Goal: Transaction & Acquisition: Purchase product/service

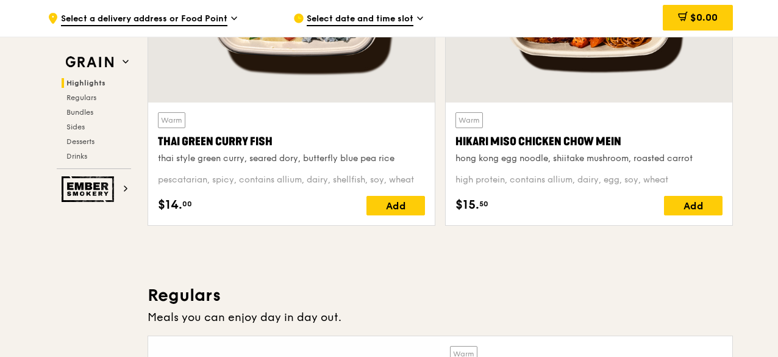
scroll to position [593, 0]
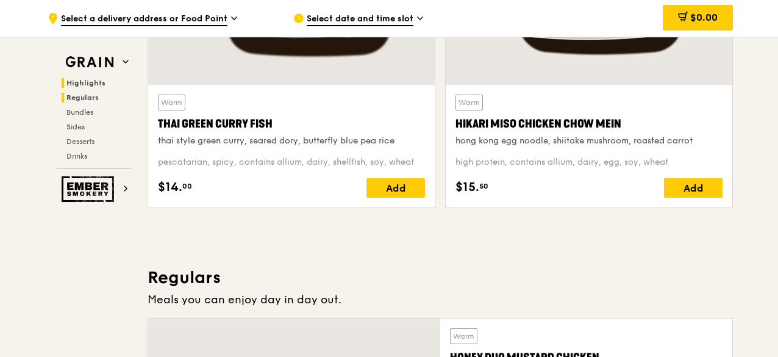
click at [73, 96] on span "Regulars" at bounding box center [82, 97] width 32 height 9
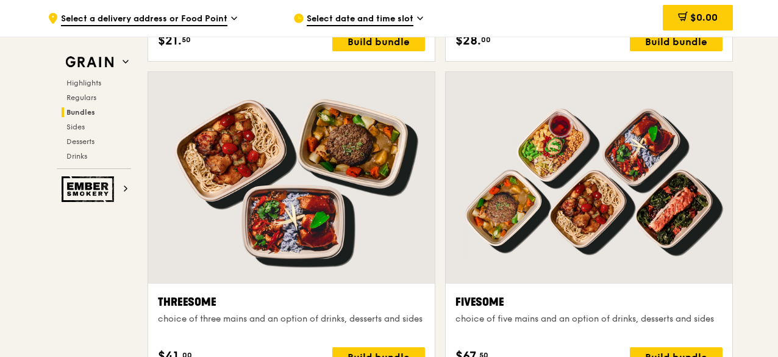
scroll to position [2161, 0]
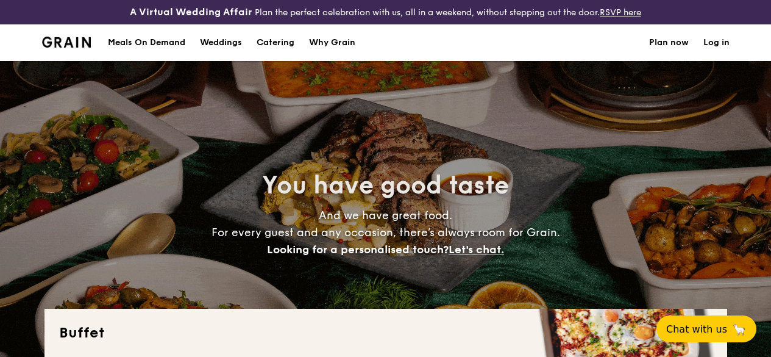
select select
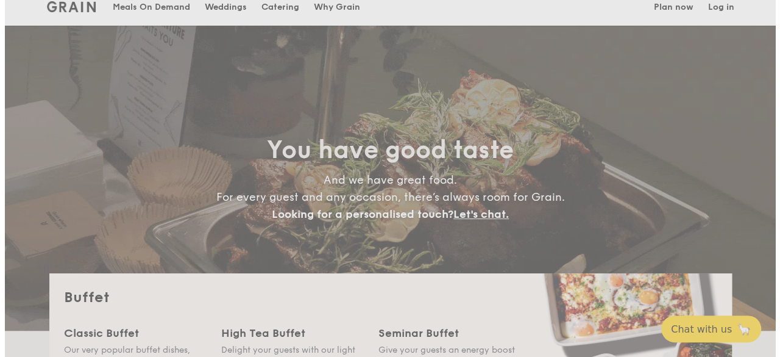
scroll to position [112, 0]
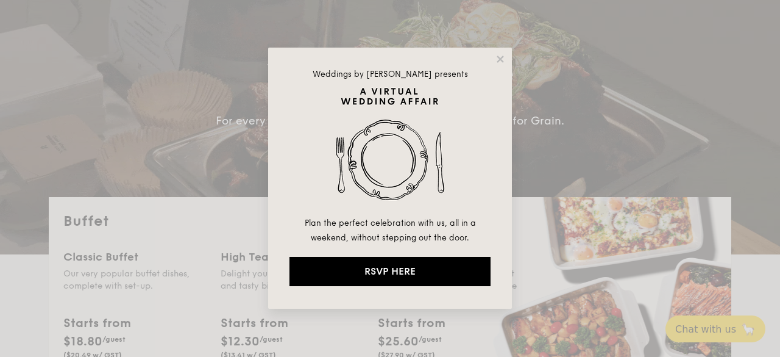
click at [516, 57] on div "Weddings by [PERSON_NAME] presents Plan the perfect celebration with us, all in…" at bounding box center [390, 178] width 780 height 357
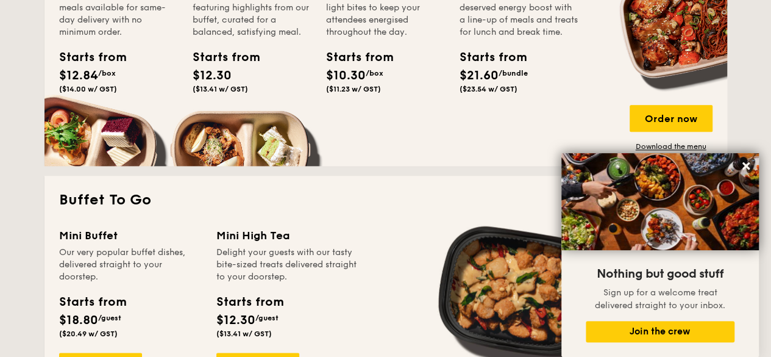
scroll to position [792, 0]
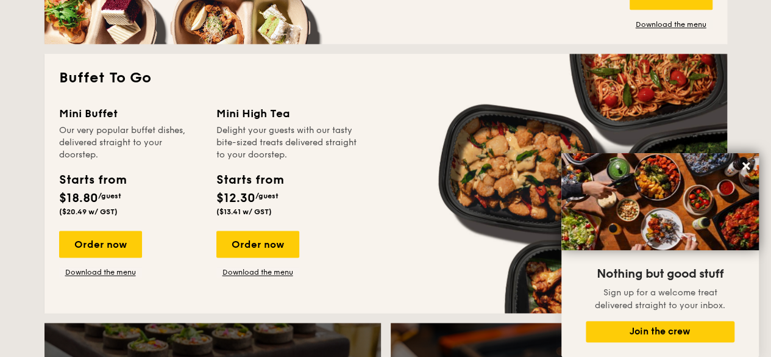
click at [98, 205] on span "$18.80" at bounding box center [78, 198] width 39 height 15
drag, startPoint x: 128, startPoint y: 269, endPoint x: 122, endPoint y: 272, distance: 6.8
click at [127, 270] on div "Order now Download the menu" at bounding box center [100, 253] width 83 height 46
click at [115, 257] on div "Order now" at bounding box center [100, 243] width 83 height 27
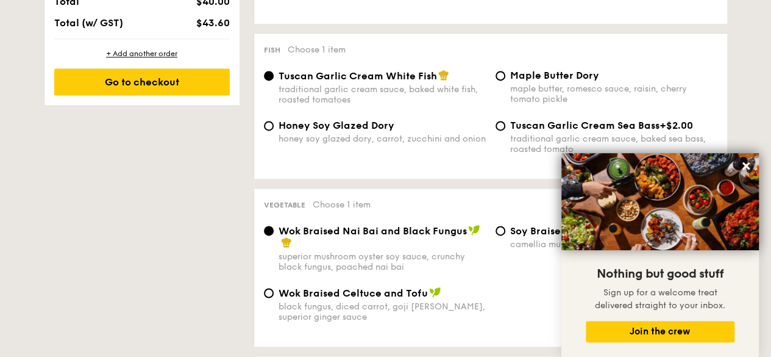
scroll to position [853, 0]
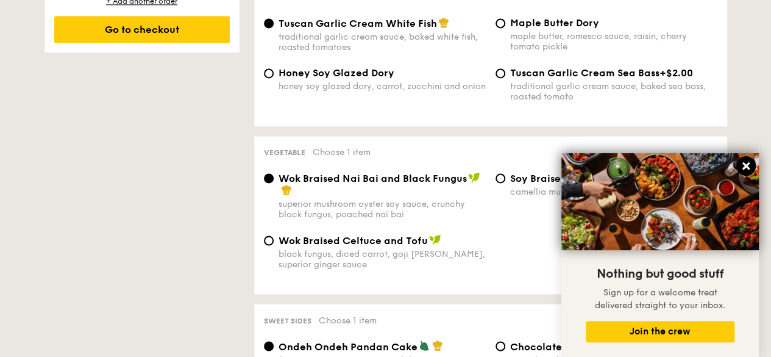
click at [741, 166] on icon at bounding box center [745, 165] width 11 height 11
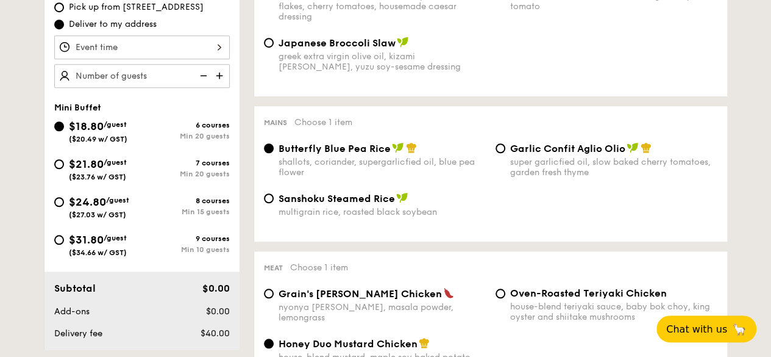
scroll to position [427, 0]
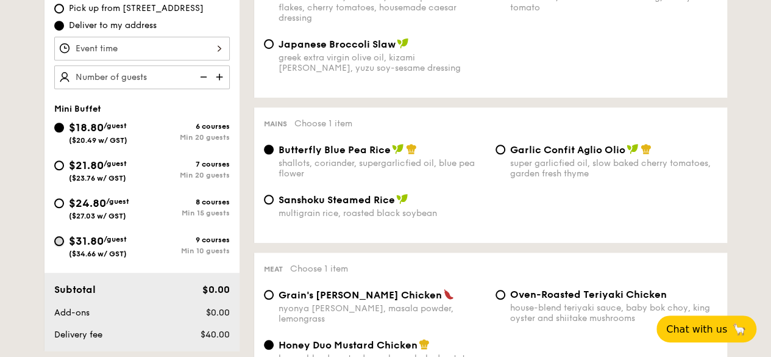
click at [55, 246] on input "$31.80 /guest ($34.66 w/ GST) 9 courses Min 10 guests" at bounding box center [59, 241] width 10 height 10
radio input "true"
radio input "false"
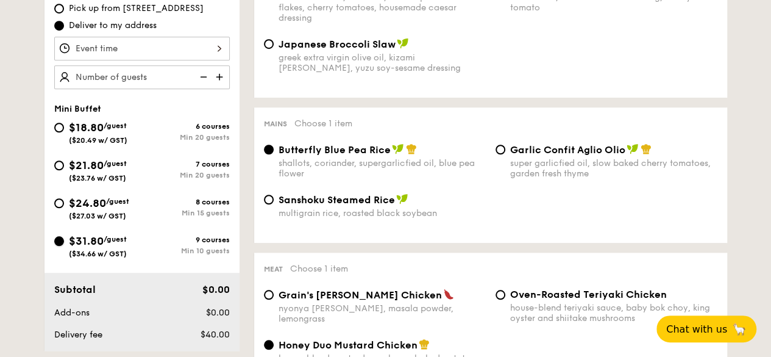
radio input "true"
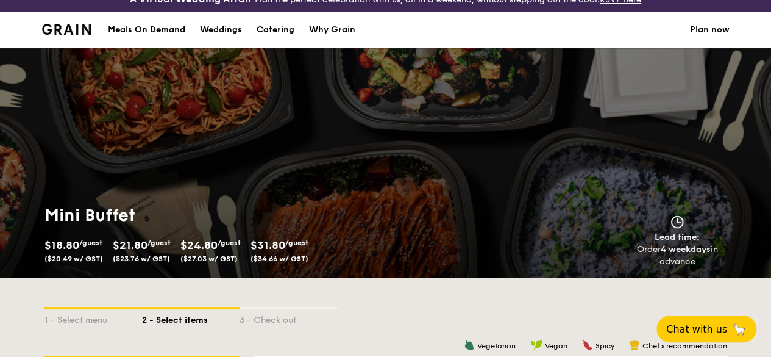
scroll to position [0, 0]
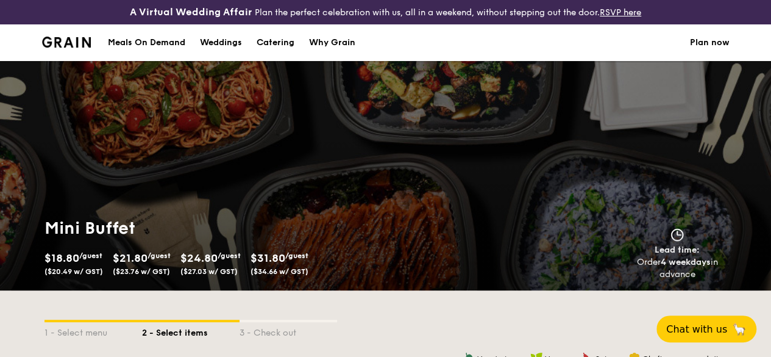
click at [277, 56] on div "Catering" at bounding box center [276, 42] width 38 height 37
select select
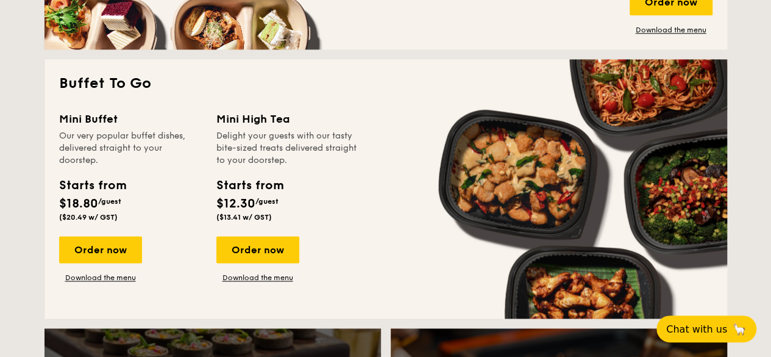
scroll to position [792, 0]
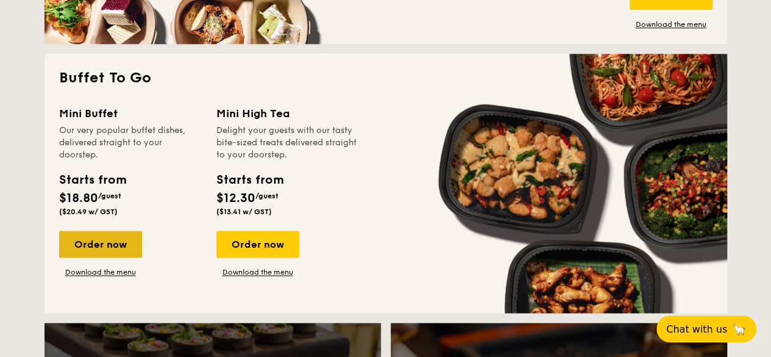
click at [94, 254] on div "Order now" at bounding box center [100, 243] width 83 height 27
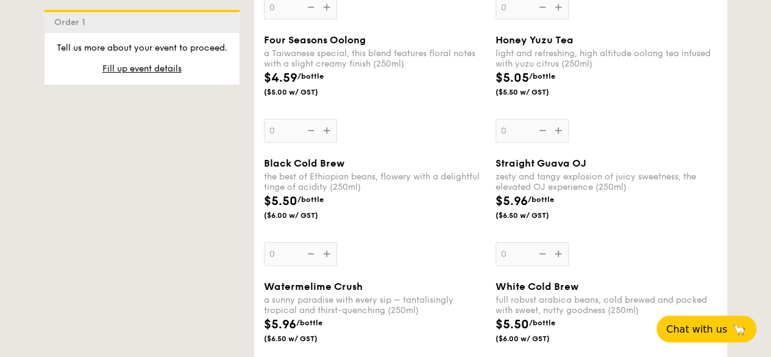
scroll to position [2072, 0]
